Goal: Task Accomplishment & Management: Manage account settings

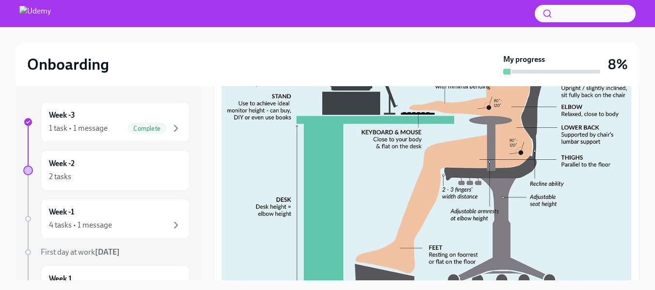
scroll to position [430, 0]
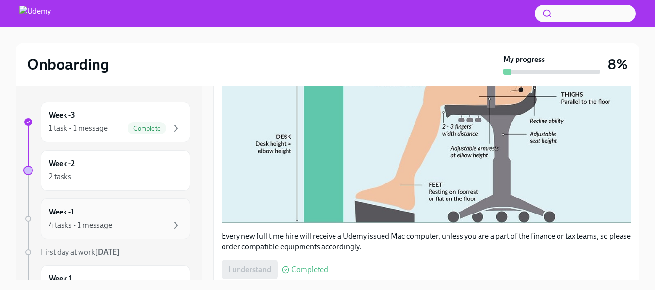
click at [92, 221] on div "4 tasks • 1 message" at bounding box center [80, 225] width 63 height 11
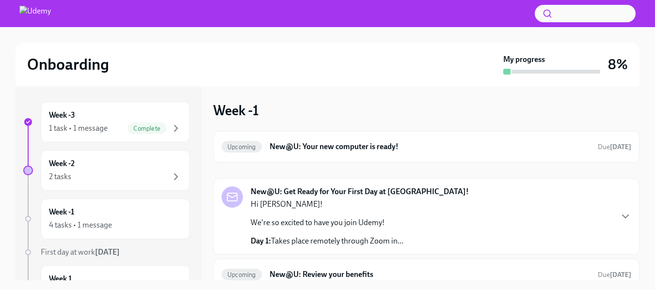
scroll to position [76, 0]
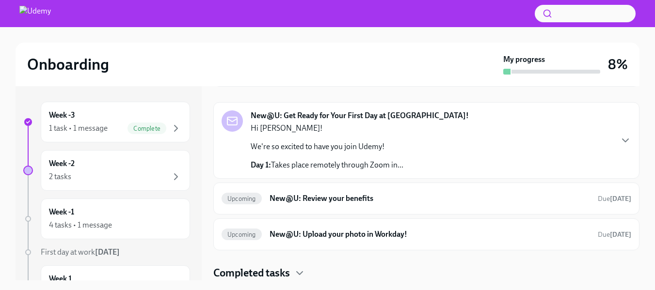
click at [381, 149] on p "We're so excited to have you join Udemy!" at bounding box center [327, 147] width 153 height 11
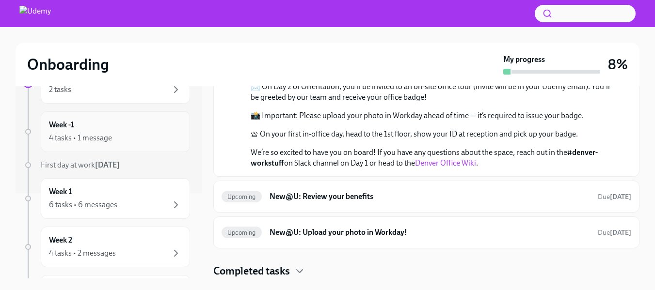
scroll to position [0, 0]
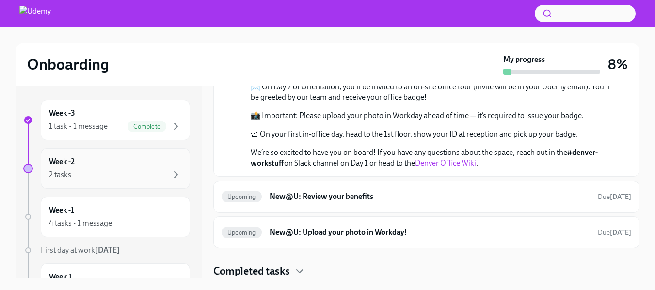
click at [97, 171] on div "2 tasks" at bounding box center [115, 175] width 133 height 12
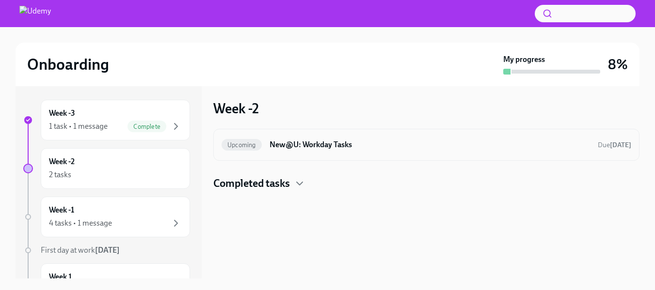
click at [342, 143] on h6 "New@U: Workday Tasks" at bounding box center [429, 145] width 320 height 11
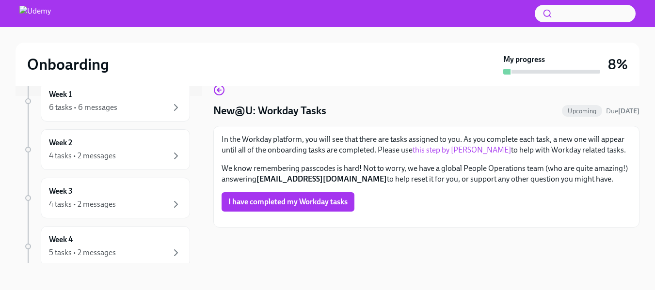
scroll to position [325, 0]
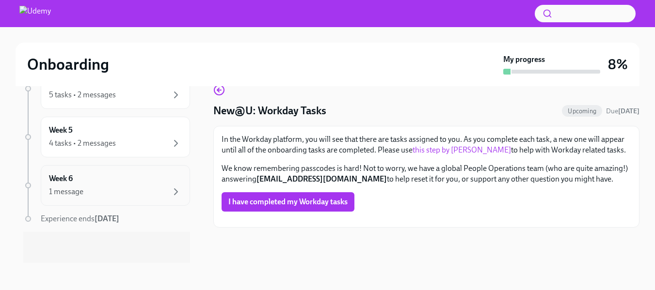
click at [95, 195] on div "1 message" at bounding box center [115, 192] width 133 height 12
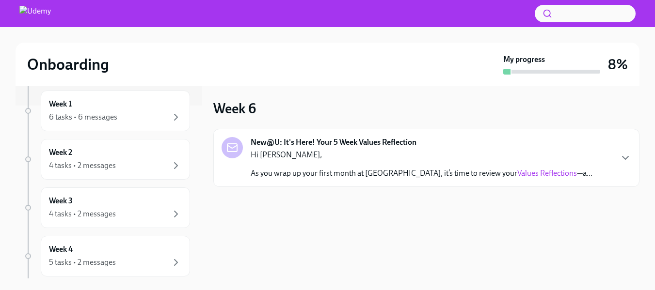
scroll to position [325, 0]
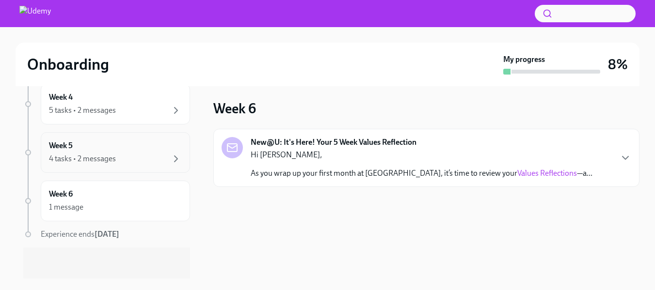
click at [113, 144] on div "Week 5 4 tasks • 2 messages" at bounding box center [115, 153] width 133 height 24
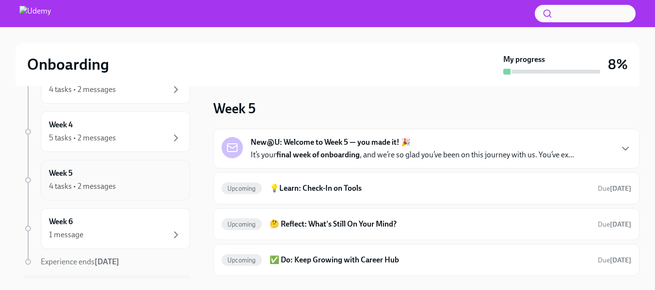
scroll to position [296, 0]
click at [101, 142] on div "5 tasks • 2 messages" at bounding box center [82, 139] width 67 height 11
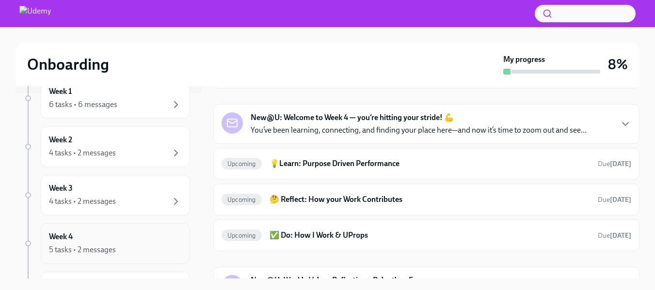
scroll to position [182, 0]
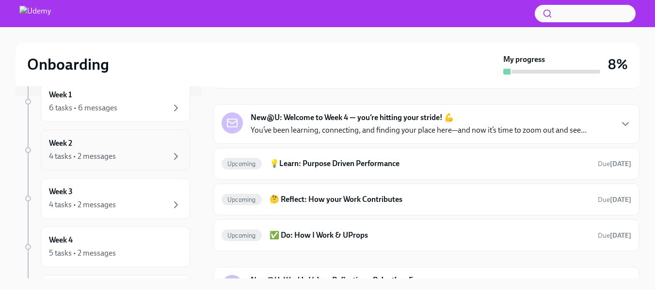
click at [129, 153] on div "4 tasks • 2 messages" at bounding box center [115, 157] width 133 height 12
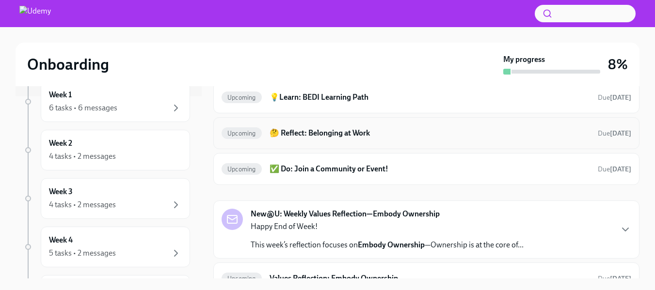
scroll to position [107, 0]
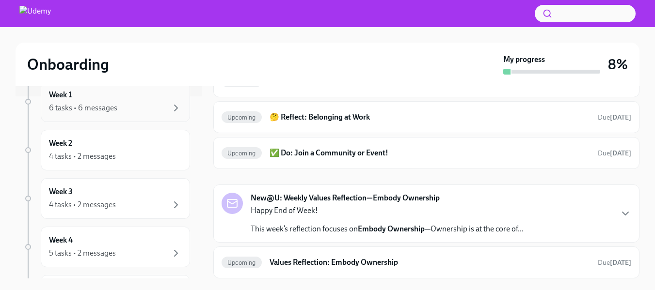
click at [135, 104] on div "6 tasks • 6 messages" at bounding box center [115, 108] width 133 height 12
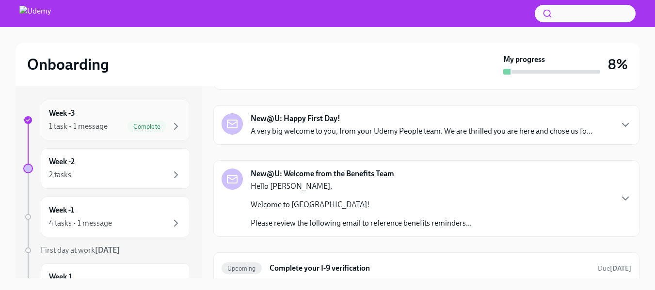
click at [121, 117] on div "Week -3 1 task • 1 message Complete" at bounding box center [115, 120] width 133 height 24
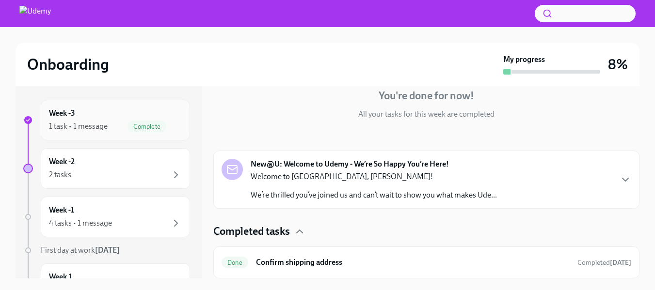
scroll to position [94, 0]
click at [97, 170] on div "2 tasks" at bounding box center [115, 175] width 133 height 12
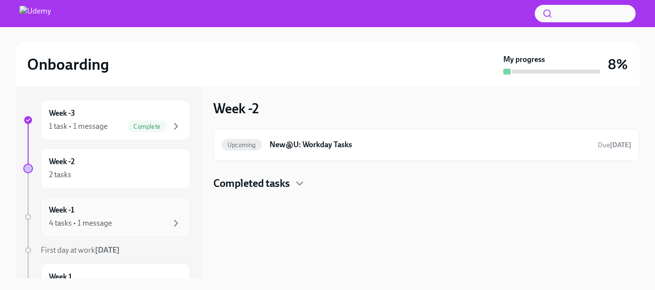
click at [105, 220] on div "4 tasks • 1 message" at bounding box center [80, 223] width 63 height 11
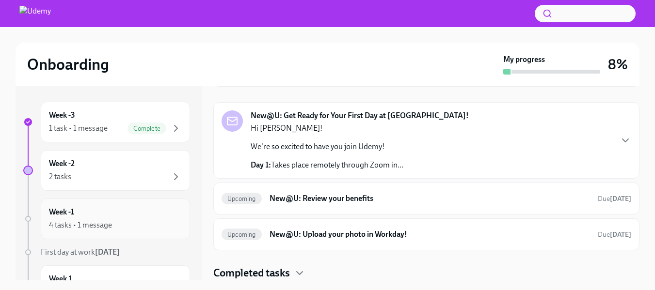
click at [90, 222] on div "4 tasks • 1 message" at bounding box center [80, 225] width 63 height 11
